Goal: Information Seeking & Learning: Find specific fact

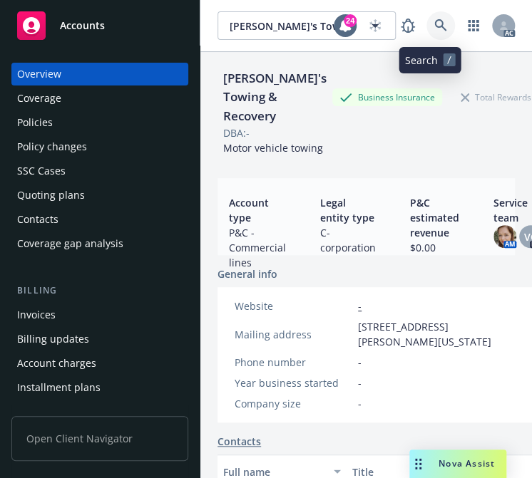
click at [434, 25] on icon at bounding box center [440, 25] width 13 height 13
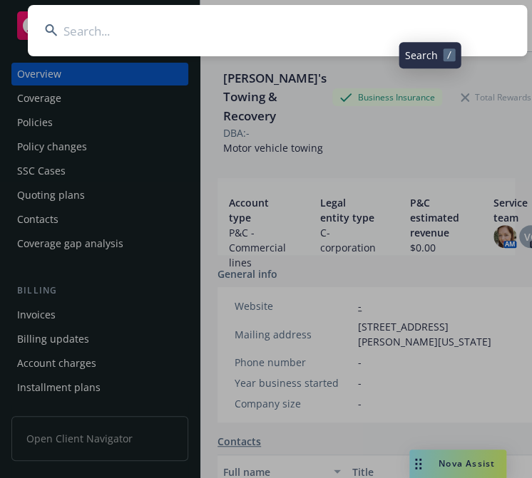
type input "Regioncy Real Estate, Inc."
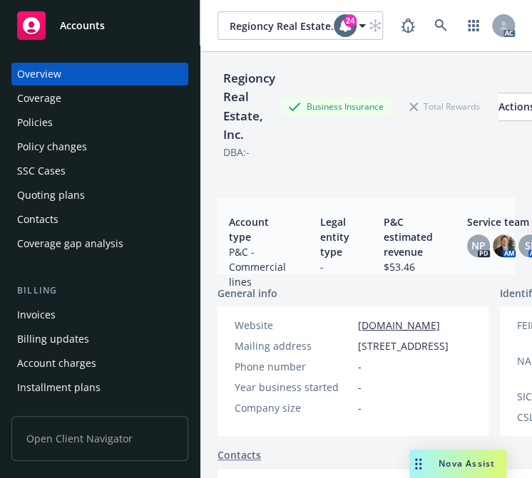
click at [48, 125] on div "Policies" at bounding box center [35, 122] width 36 height 23
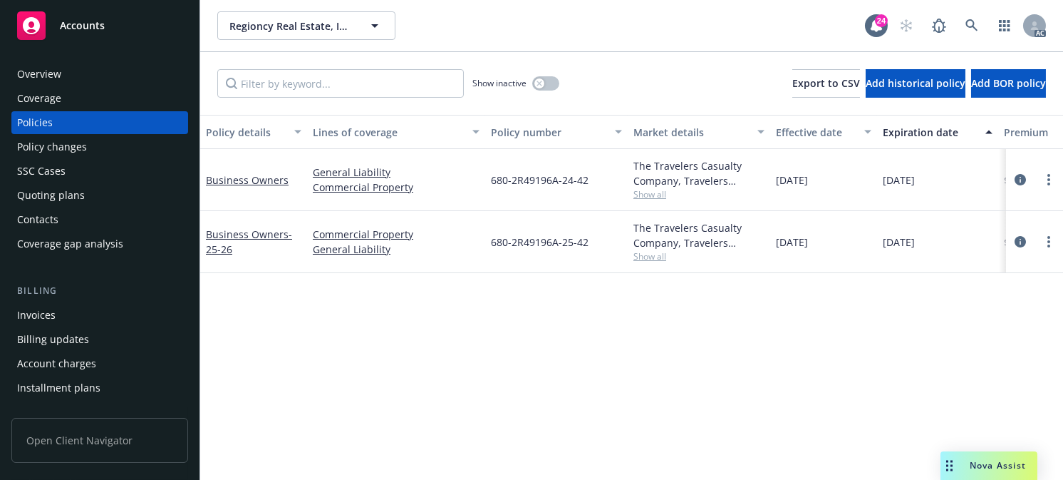
click at [531, 130] on div "Effective date" at bounding box center [816, 132] width 80 height 15
drag, startPoint x: 605, startPoint y: 240, endPoint x: 492, endPoint y: 246, distance: 113.5
click at [492, 246] on div "680-2R49196A-25-42" at bounding box center [556, 242] width 143 height 62
copy span "680-2R49196A-25-42"
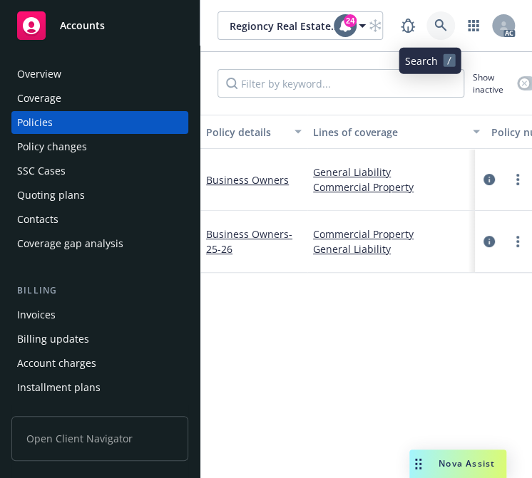
click at [434, 19] on icon at bounding box center [440, 25] width 13 height 13
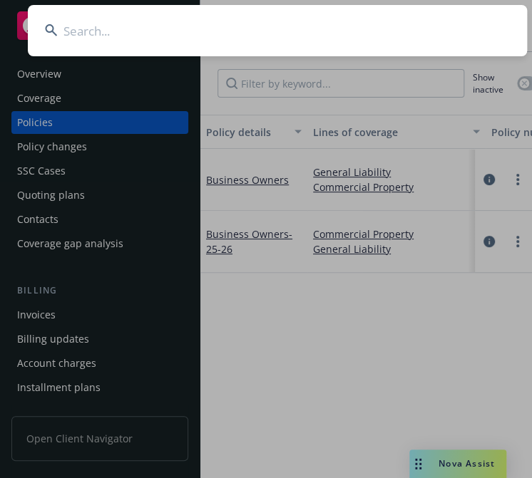
type input "[STREET_ADDRESS][US_STATE] HOA"
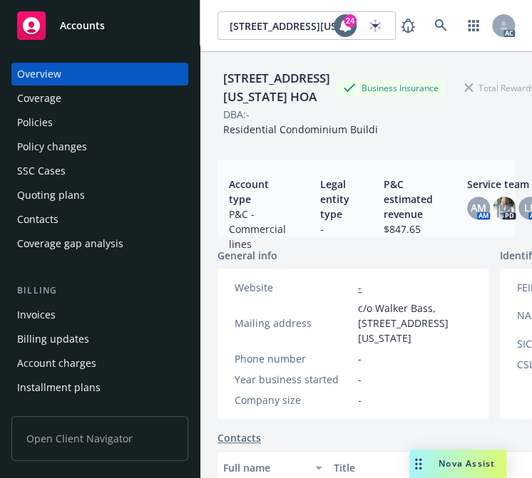
click at [44, 122] on div "Policies" at bounding box center [35, 122] width 36 height 23
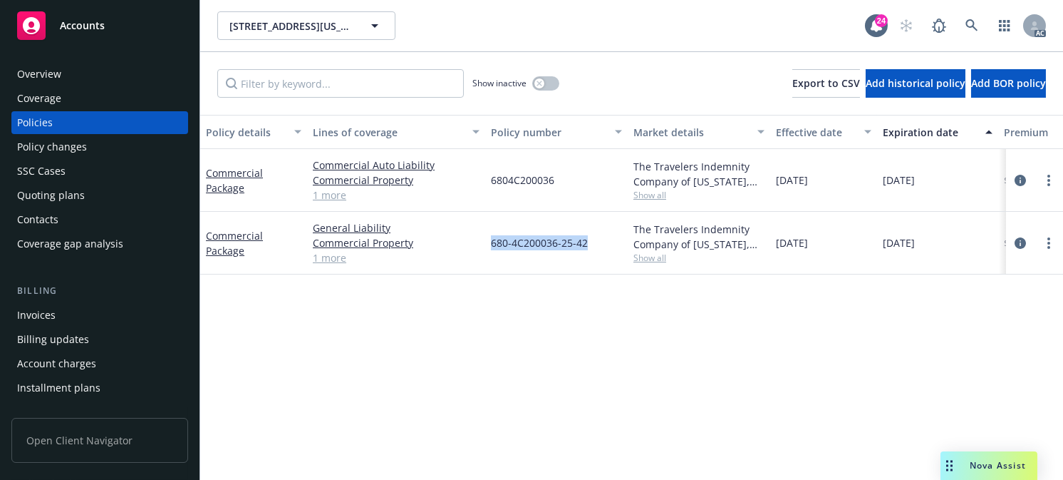
drag, startPoint x: 592, startPoint y: 241, endPoint x: 486, endPoint y: 244, distance: 105.5
click at [486, 244] on div "680-4C200036-25-42" at bounding box center [556, 243] width 143 height 63
copy span "680-4C200036-25-42"
